Goal: Find specific page/section: Find specific page/section

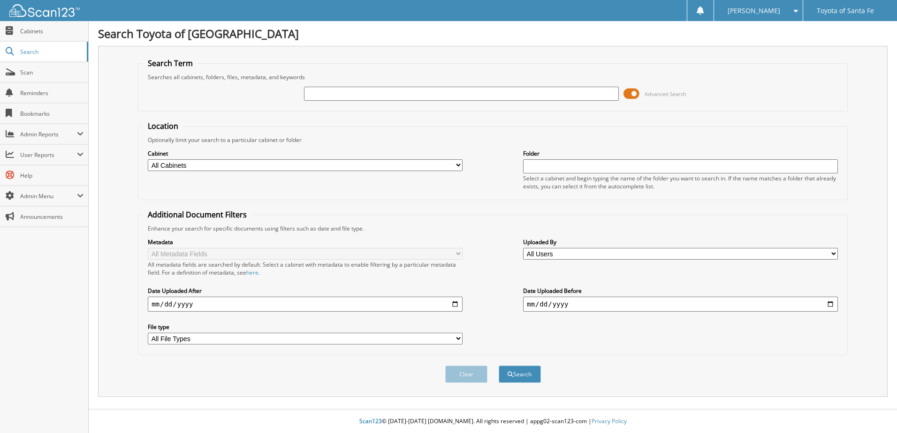
click at [472, 132] on fieldset "Location Optionally limit your search to a particular cabinet or folder Cabinet…" at bounding box center [493, 160] width 710 height 79
click at [354, 123] on fieldset "Location Optionally limit your search to a particular cabinet or folder Cabinet…" at bounding box center [493, 160] width 710 height 79
click at [388, 90] on input "text" at bounding box center [461, 94] width 315 height 14
paste input "329978"
type input "329978"
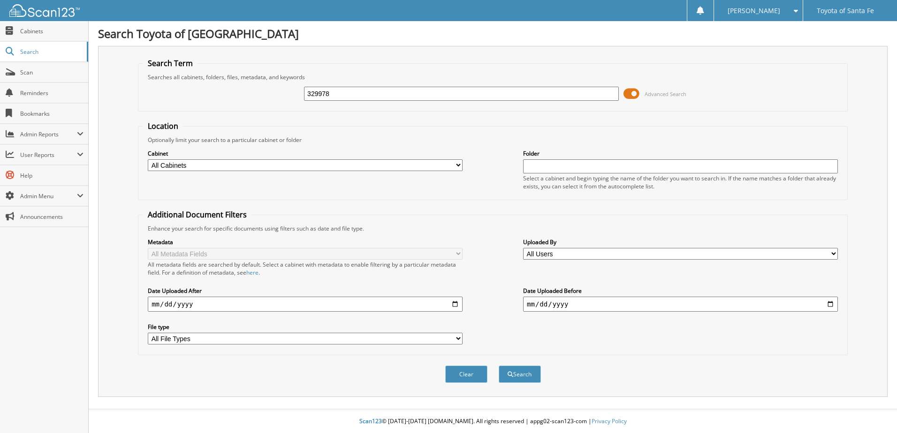
click at [499, 366] on button "Search" at bounding box center [520, 374] width 42 height 17
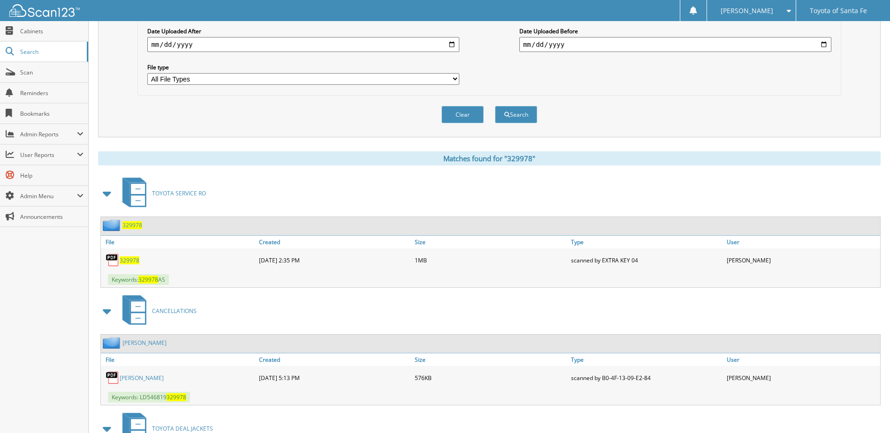
scroll to position [247, 0]
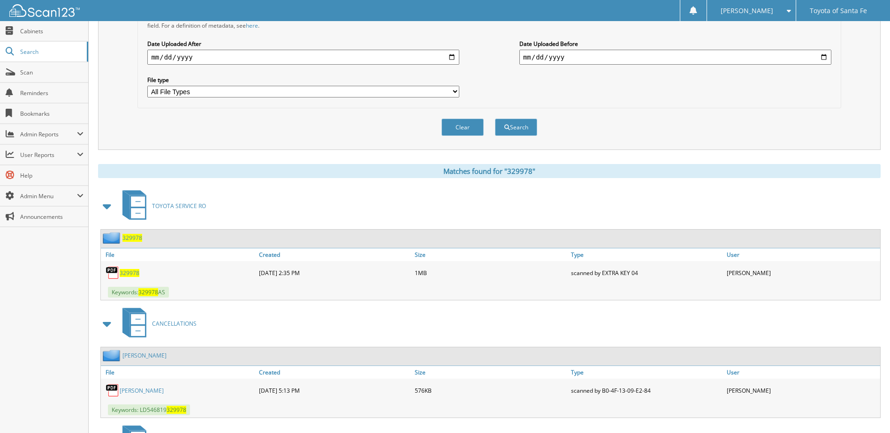
click at [150, 393] on link "[PERSON_NAME]" at bounding box center [142, 391] width 44 height 8
